Goal: Navigation & Orientation: Find specific page/section

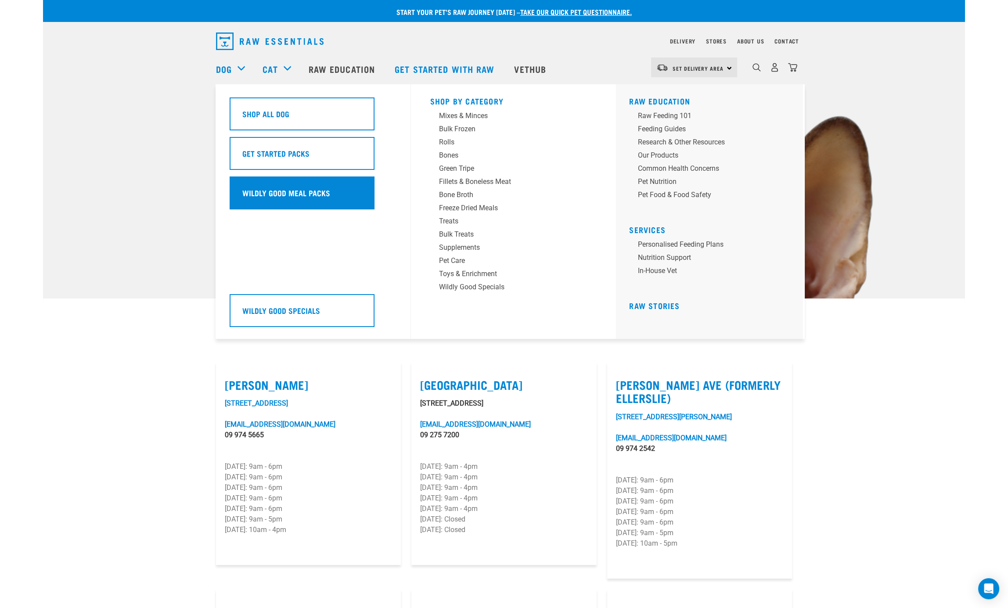
click at [264, 185] on div "Wildly Good Meal Packs" at bounding box center [302, 193] width 145 height 33
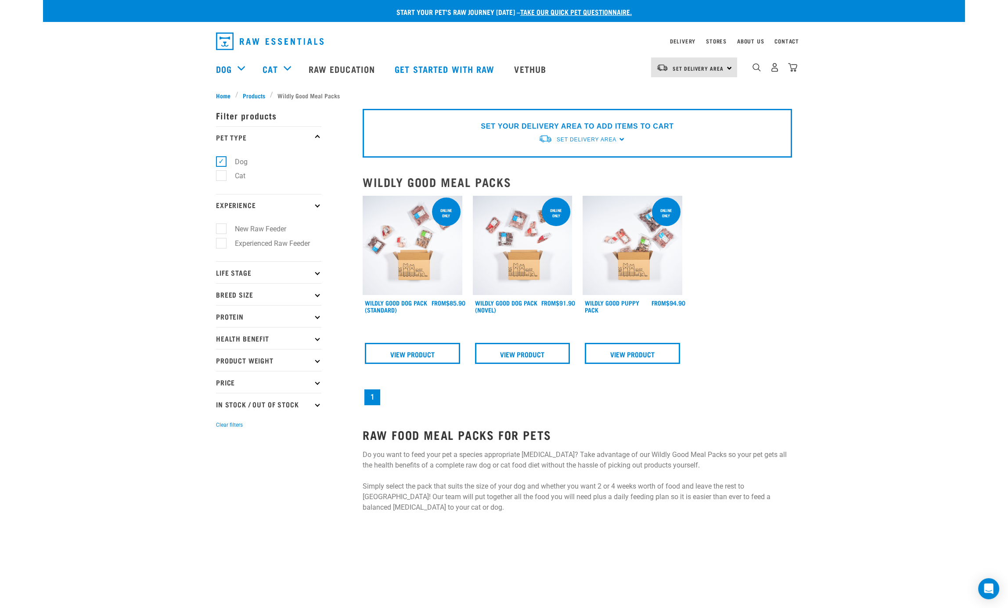
click at [135, 187] on div "Start your pet’s raw journey today – take our quick pet questionnaire. Delivery…" at bounding box center [504, 256] width 922 height 513
click at [317, 312] on p "Protein" at bounding box center [268, 316] width 105 height 22
